Goal: Navigation & Orientation: Find specific page/section

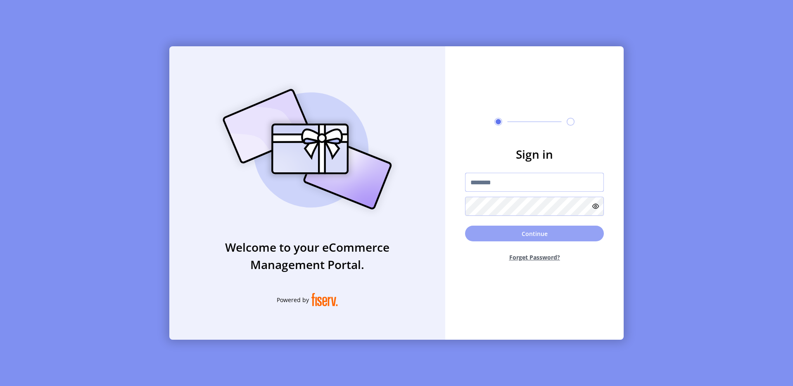
type input "*********"
click at [542, 232] on button "Continue" at bounding box center [534, 234] width 139 height 16
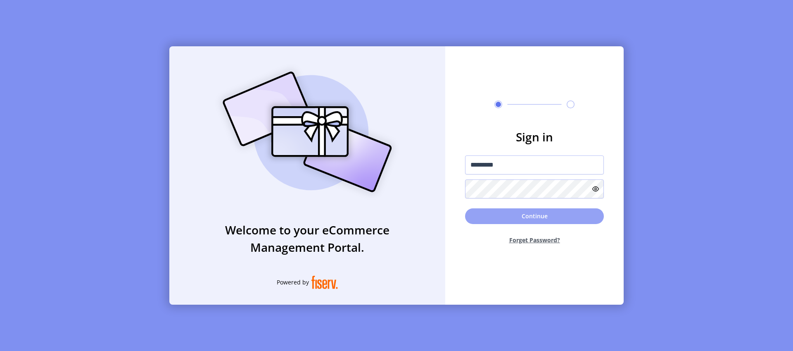
click at [557, 220] on button "Continue" at bounding box center [534, 216] width 139 height 16
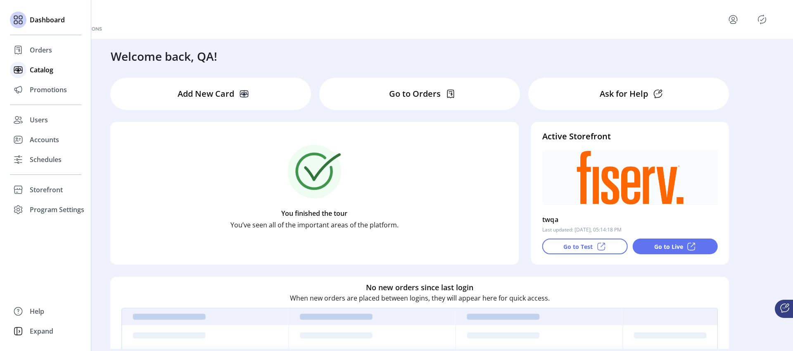
click at [31, 68] on span "Catalog" at bounding box center [42, 70] width 24 height 10
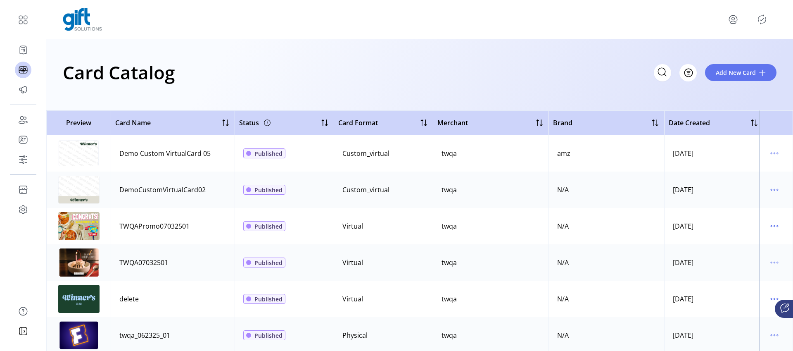
click at [554, 59] on div "Card Catalog Filter Add New Card" at bounding box center [420, 72] width 714 height 29
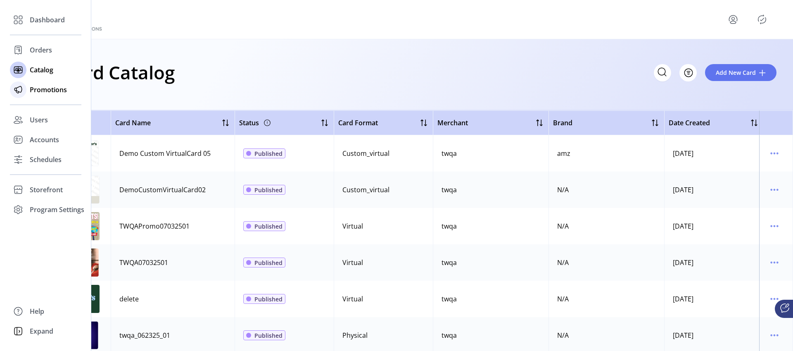
click at [57, 90] on span "Promotions" at bounding box center [48, 90] width 37 height 10
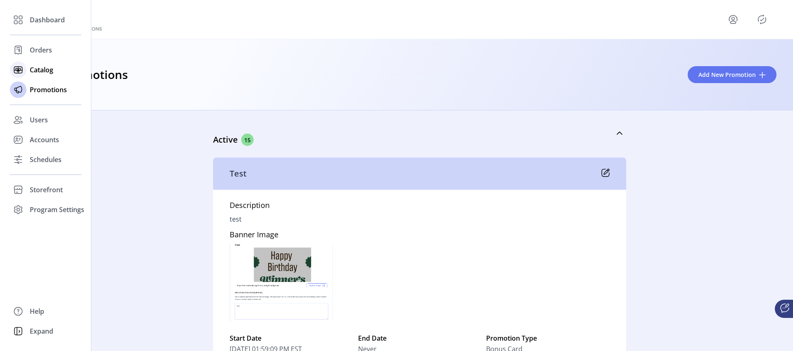
click at [41, 67] on span "Catalog" at bounding box center [42, 70] width 24 height 10
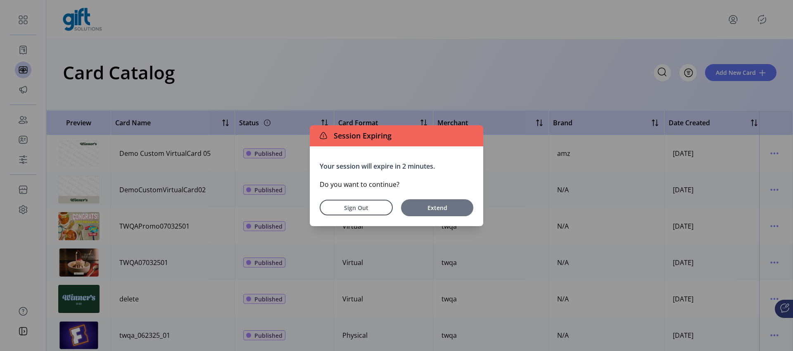
click at [425, 209] on span "Extend" at bounding box center [437, 207] width 64 height 9
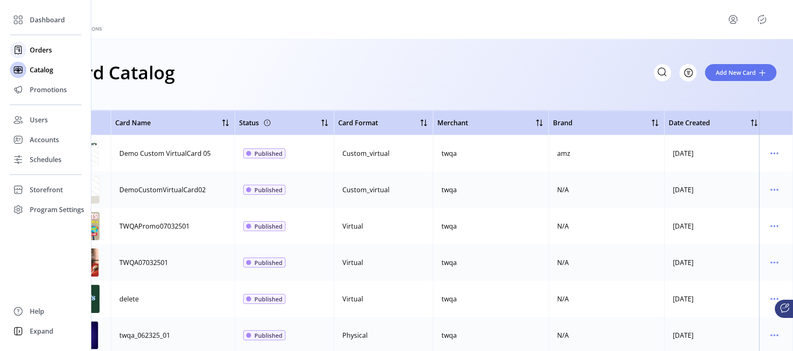
click at [24, 50] on icon at bounding box center [18, 49] width 13 height 13
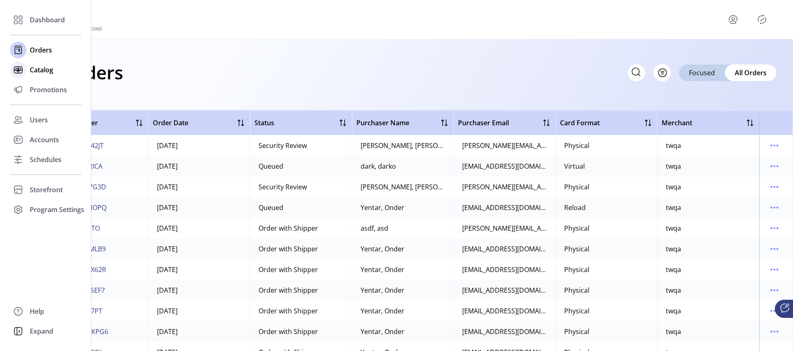
click at [43, 71] on span "Catalog" at bounding box center [42, 70] width 24 height 10
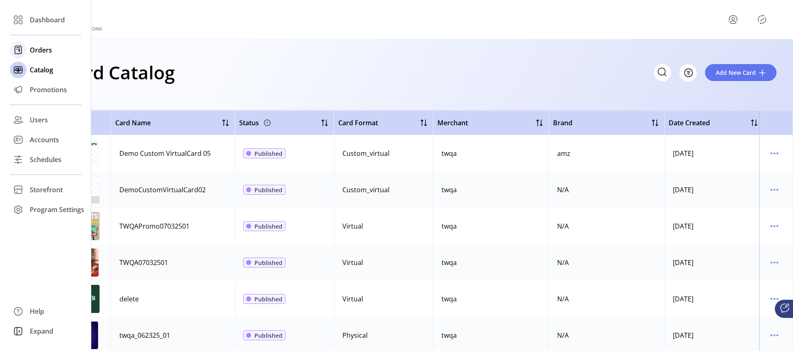
click at [33, 49] on span "Orders" at bounding box center [41, 50] width 22 height 10
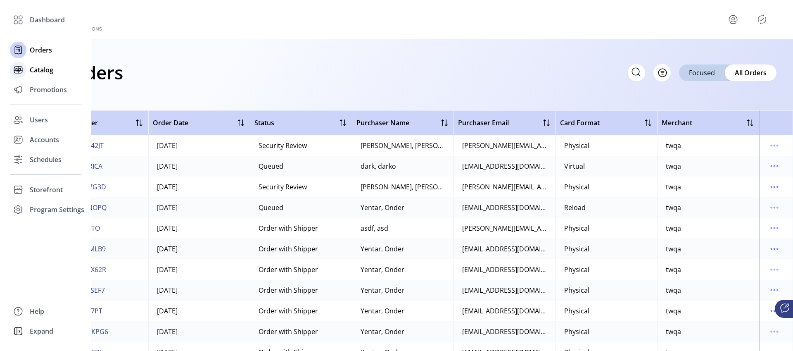
click at [30, 70] on span "Catalog" at bounding box center [42, 70] width 24 height 10
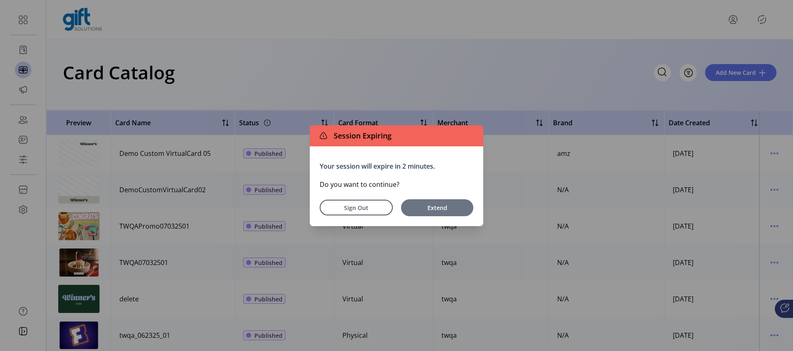
click at [427, 208] on span "Extend" at bounding box center [437, 207] width 64 height 9
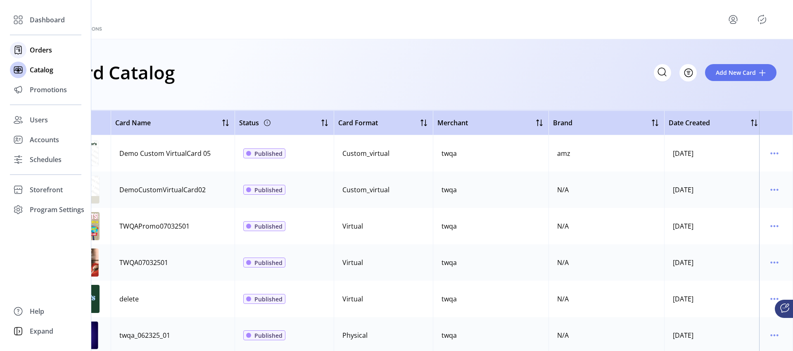
click at [42, 49] on span "Orders" at bounding box center [41, 50] width 22 height 10
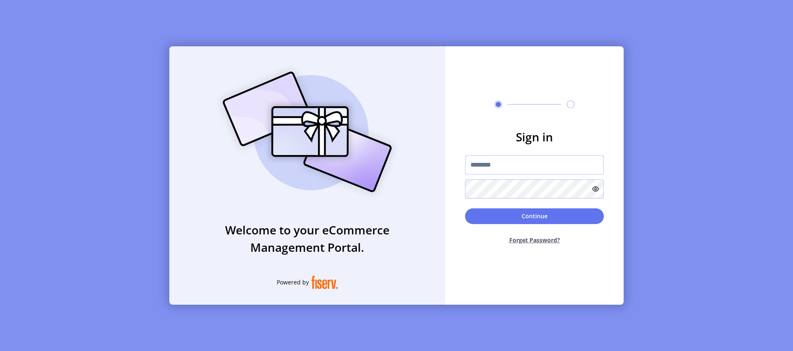
type input "*********"
